Goal: Information Seeking & Learning: Find specific fact

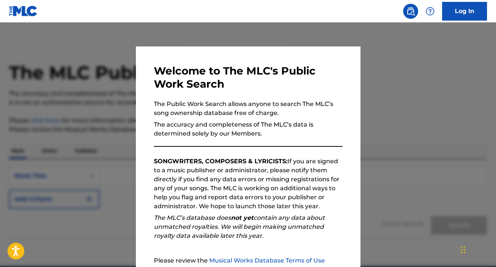
scroll to position [22, 0]
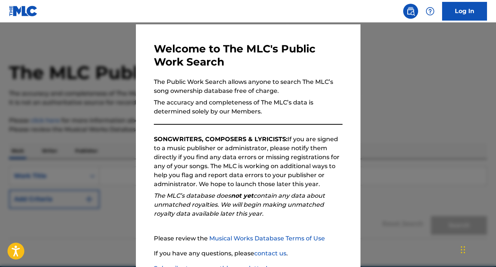
click at [392, 121] on div at bounding box center [248, 155] width 496 height 267
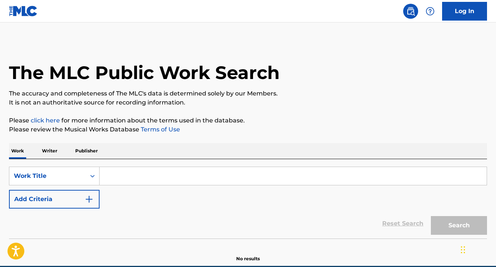
click at [111, 173] on input "Search Form" at bounding box center [293, 176] width 387 height 18
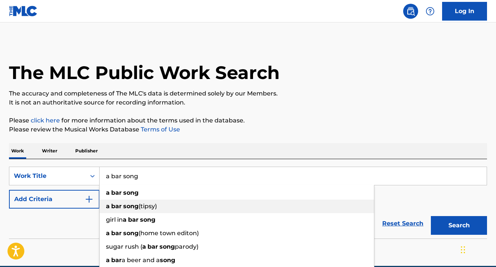
type input "a bar song"
click at [123, 210] on div "a bar song (tipsy)" at bounding box center [237, 206] width 275 height 13
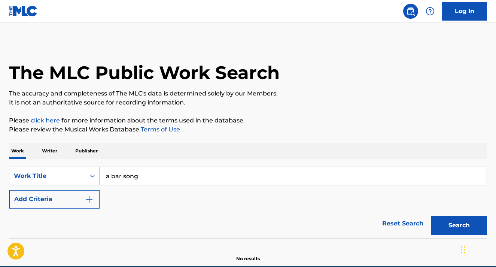
click at [455, 222] on button "Search" at bounding box center [459, 225] width 56 height 19
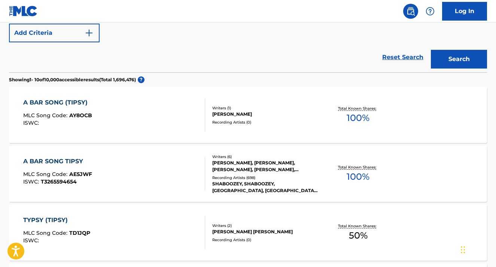
scroll to position [162, 0]
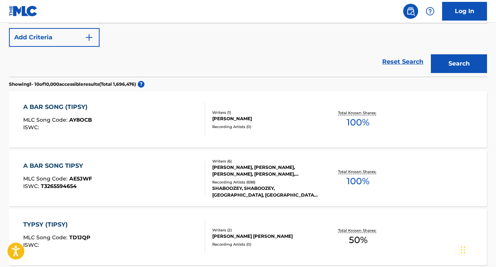
click at [248, 173] on div "[PERSON_NAME], [PERSON_NAME], [PERSON_NAME], [PERSON_NAME], [PERSON_NAME], [PER…" at bounding box center [265, 170] width 106 height 13
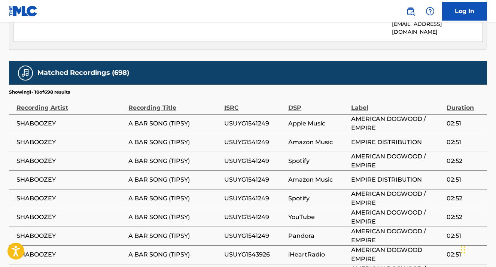
scroll to position [1583, 0]
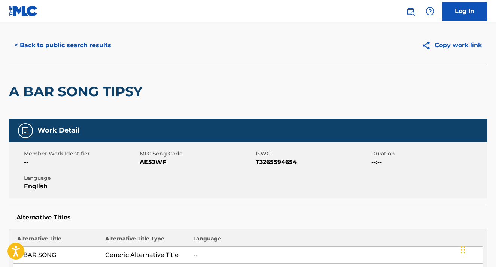
scroll to position [0, 0]
